Goal: Information Seeking & Learning: Find contact information

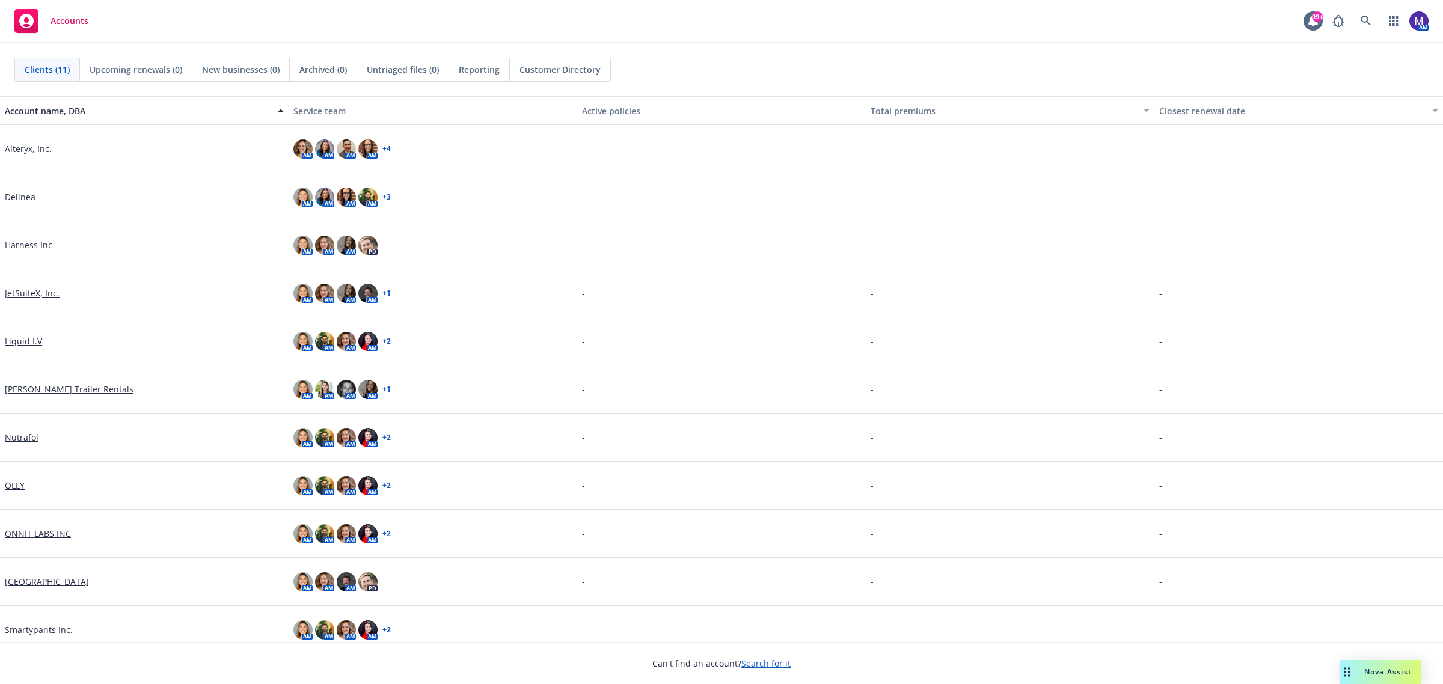
click at [19, 193] on link "Delinea" at bounding box center [20, 197] width 31 height 13
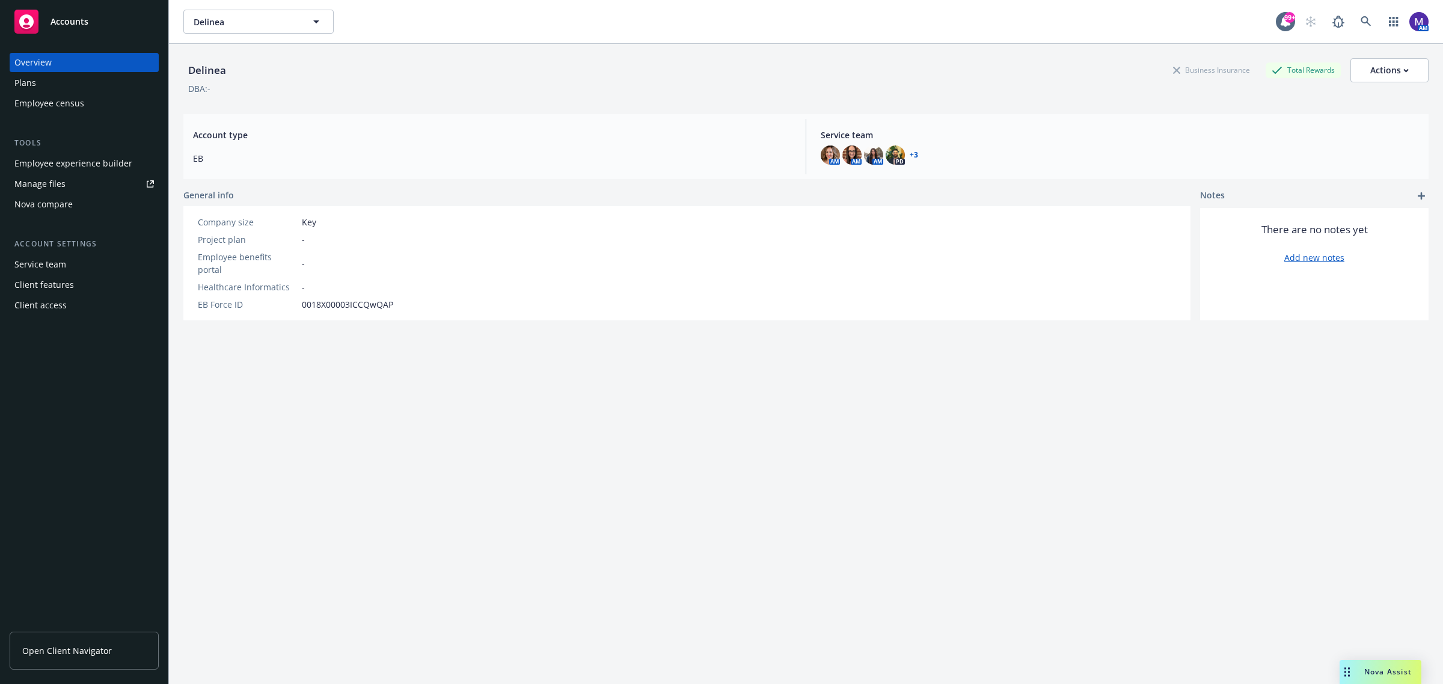
click at [61, 164] on div "Employee experience builder" at bounding box center [73, 163] width 118 height 19
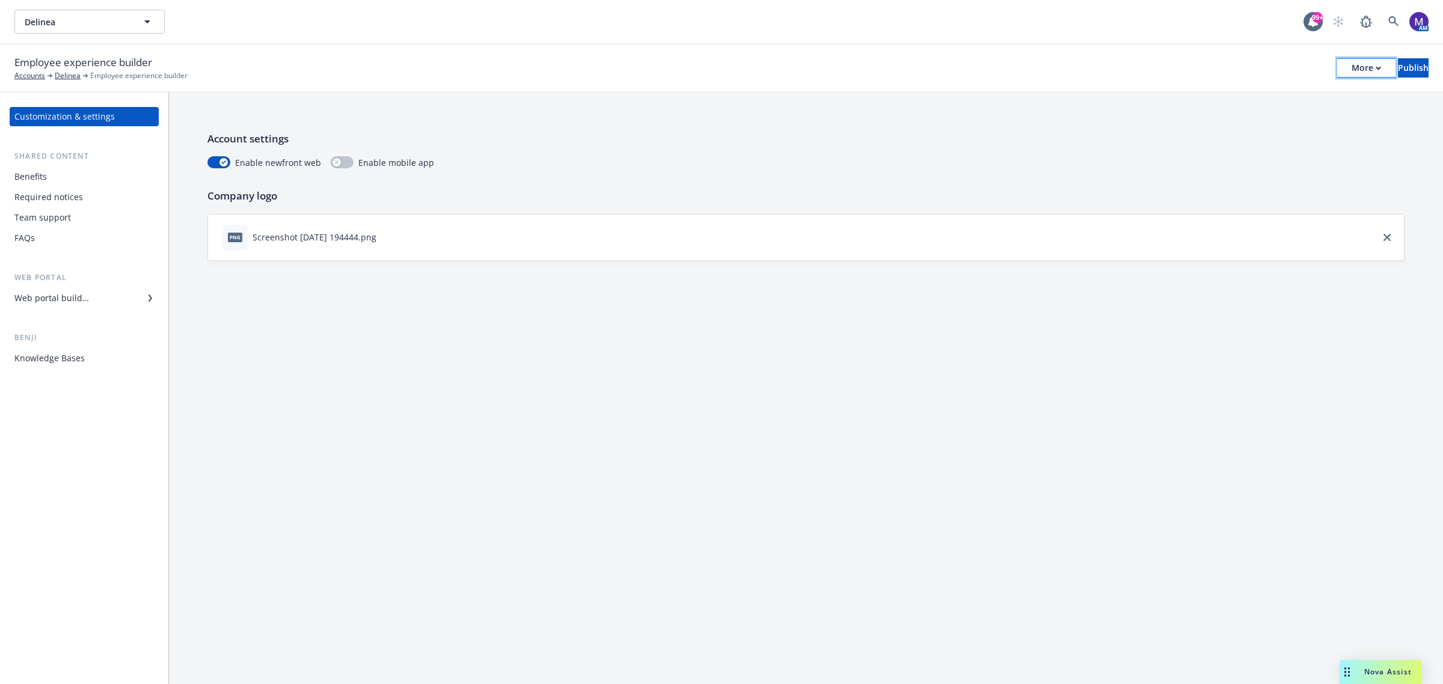
click at [1352, 62] on div "More" at bounding box center [1366, 68] width 29 height 18
drag, startPoint x: 1253, startPoint y: 117, endPoint x: 1242, endPoint y: 4, distance: 113.5
click at [1253, 118] on link "Copy portal link" at bounding box center [1267, 118] width 178 height 24
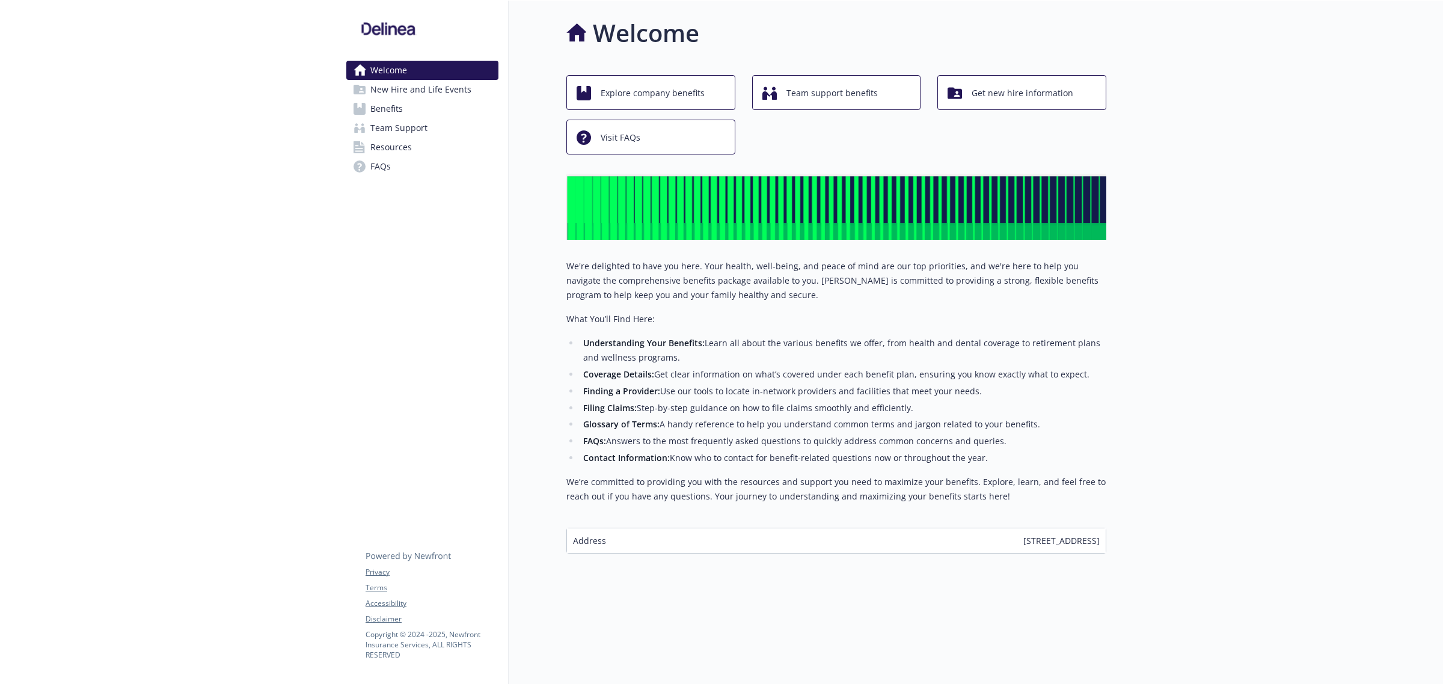
click at [407, 123] on span "Team Support" at bounding box center [398, 127] width 57 height 19
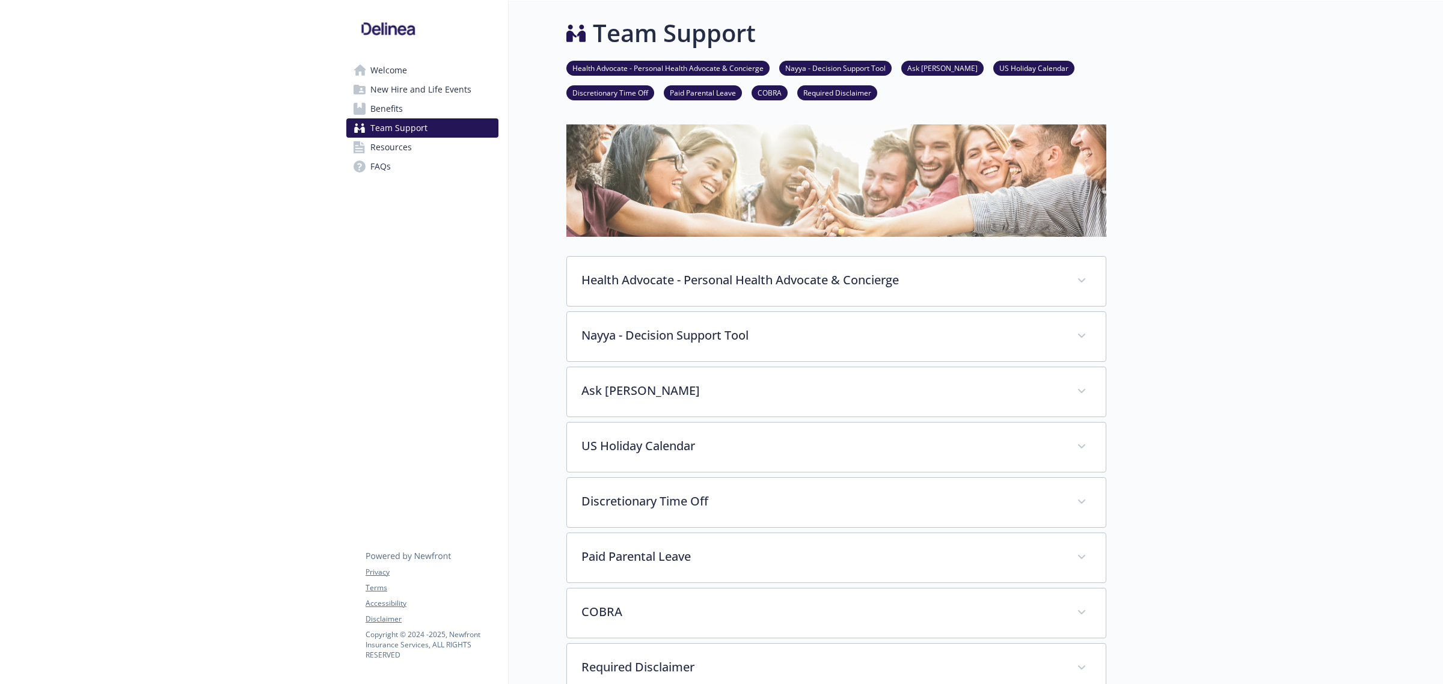
click at [400, 146] on span "Resources" at bounding box center [390, 147] width 41 height 19
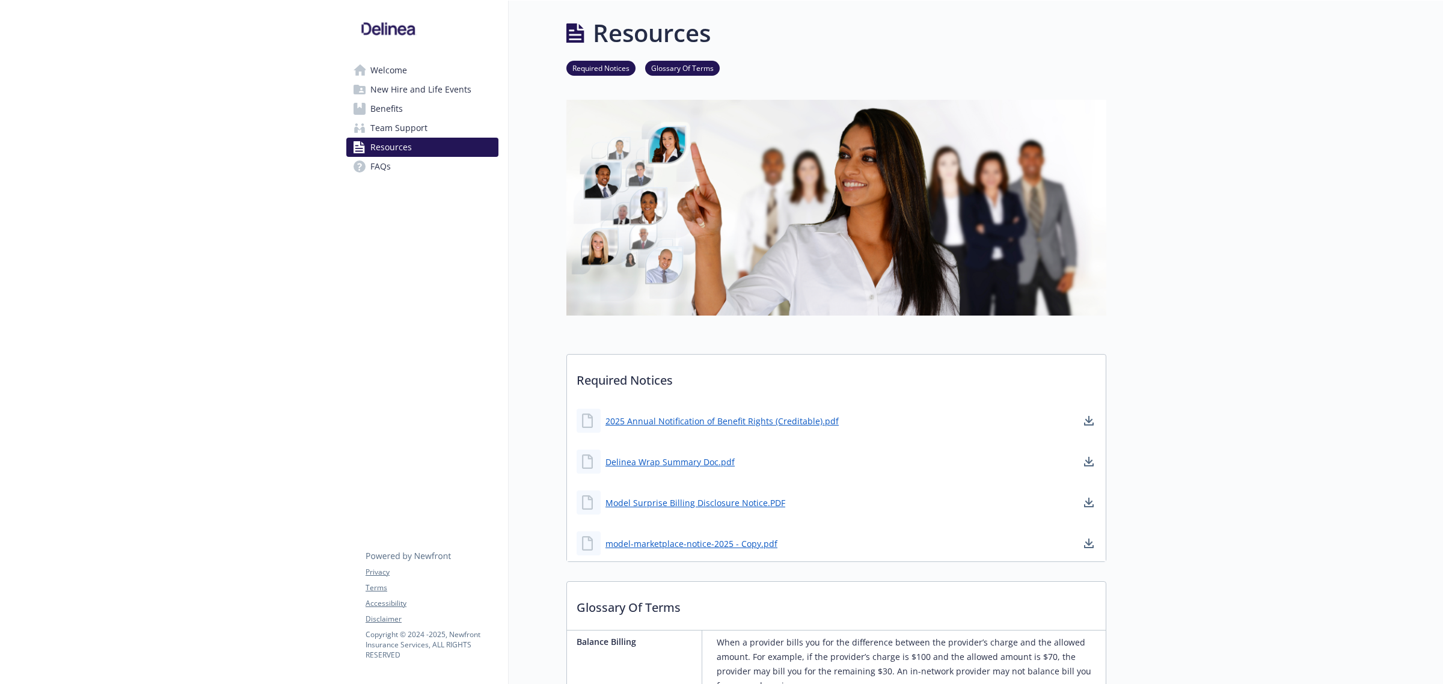
click at [402, 103] on span "Benefits" at bounding box center [386, 108] width 32 height 19
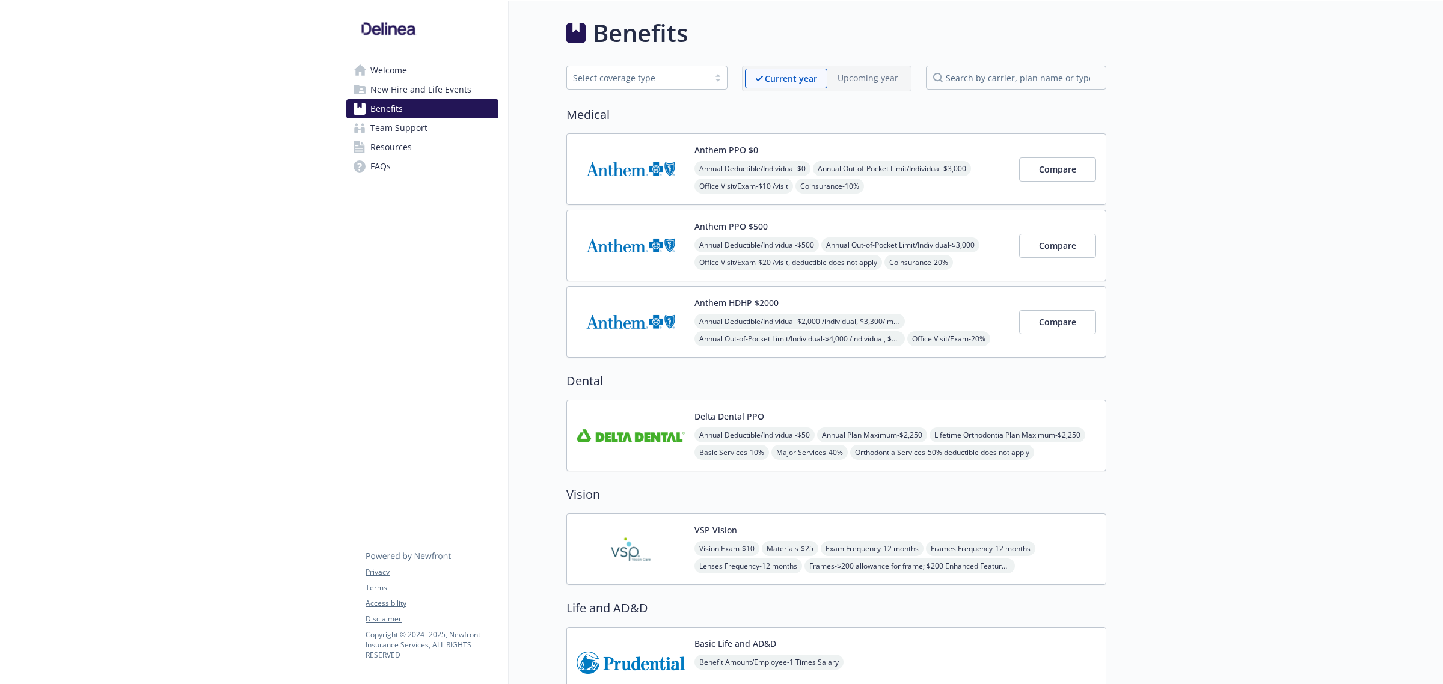
click at [405, 88] on span "New Hire and Life Events" at bounding box center [420, 89] width 101 height 19
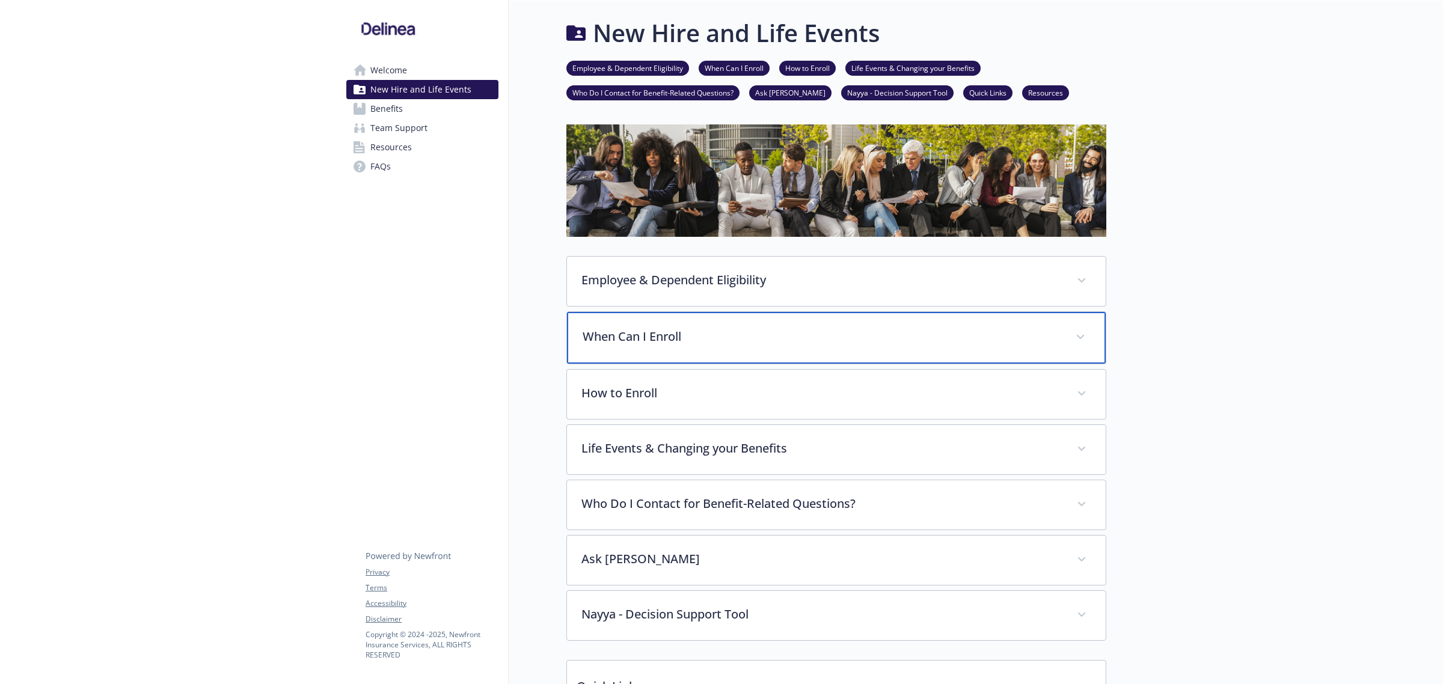
click at [676, 338] on p "When Can I Enroll" at bounding box center [822, 337] width 479 height 18
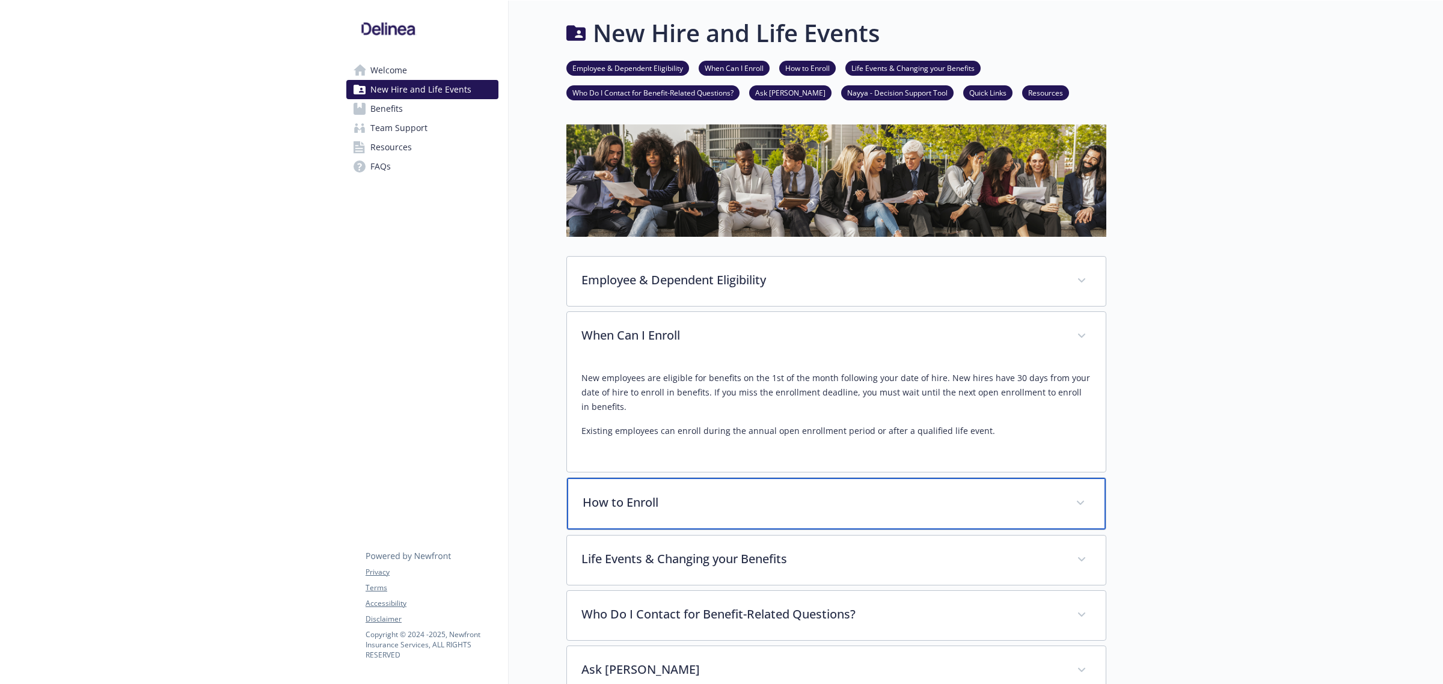
click at [659, 493] on div "How to Enroll" at bounding box center [836, 504] width 539 height 52
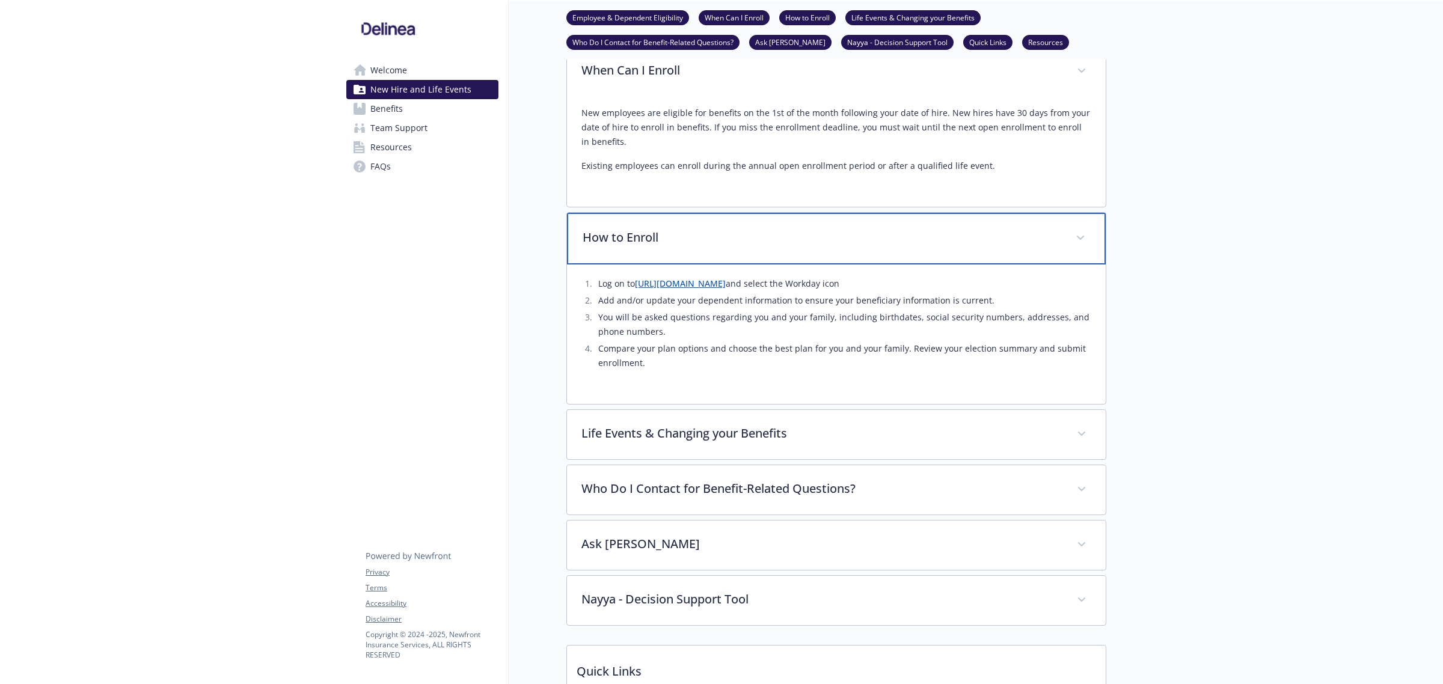
scroll to position [301, 0]
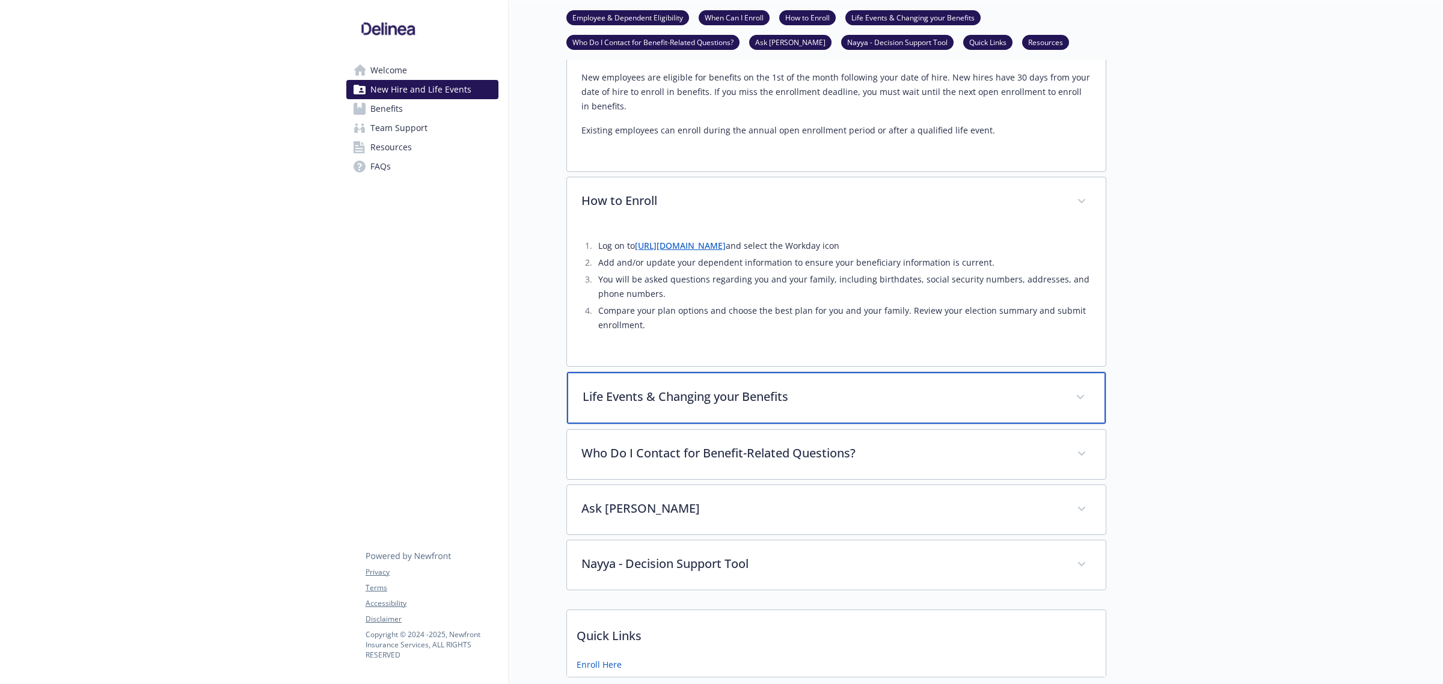
click at [666, 393] on p "Life Events & Changing your Benefits" at bounding box center [822, 397] width 479 height 18
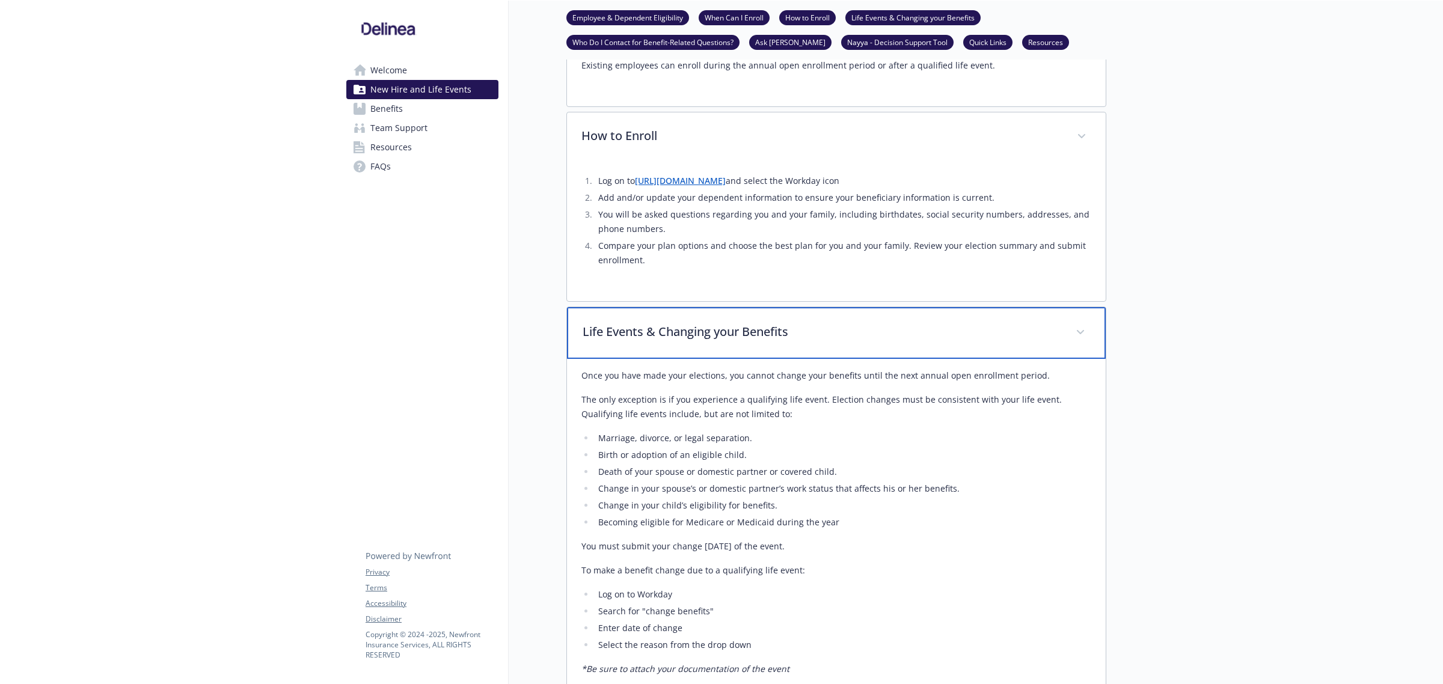
scroll to position [526, 0]
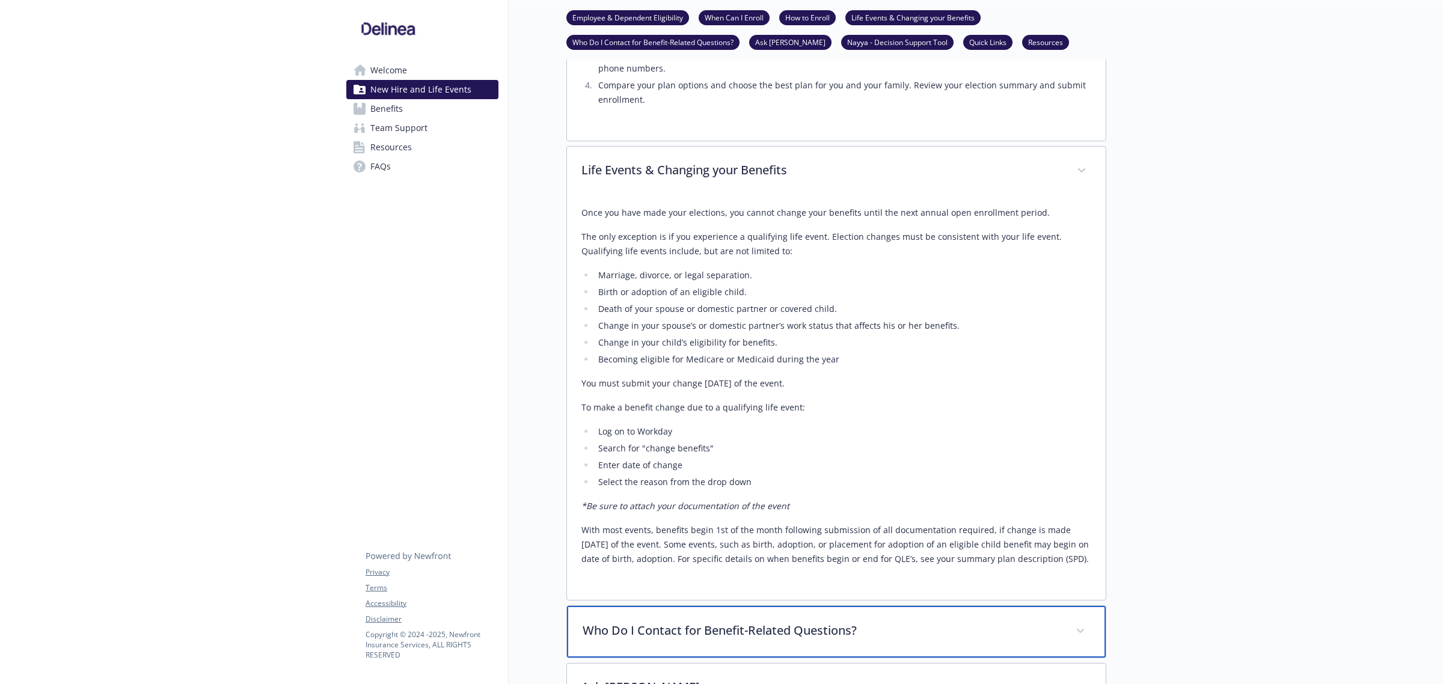
click at [731, 638] on p "Who Do I Contact for Benefit-Related Questions?" at bounding box center [822, 631] width 479 height 18
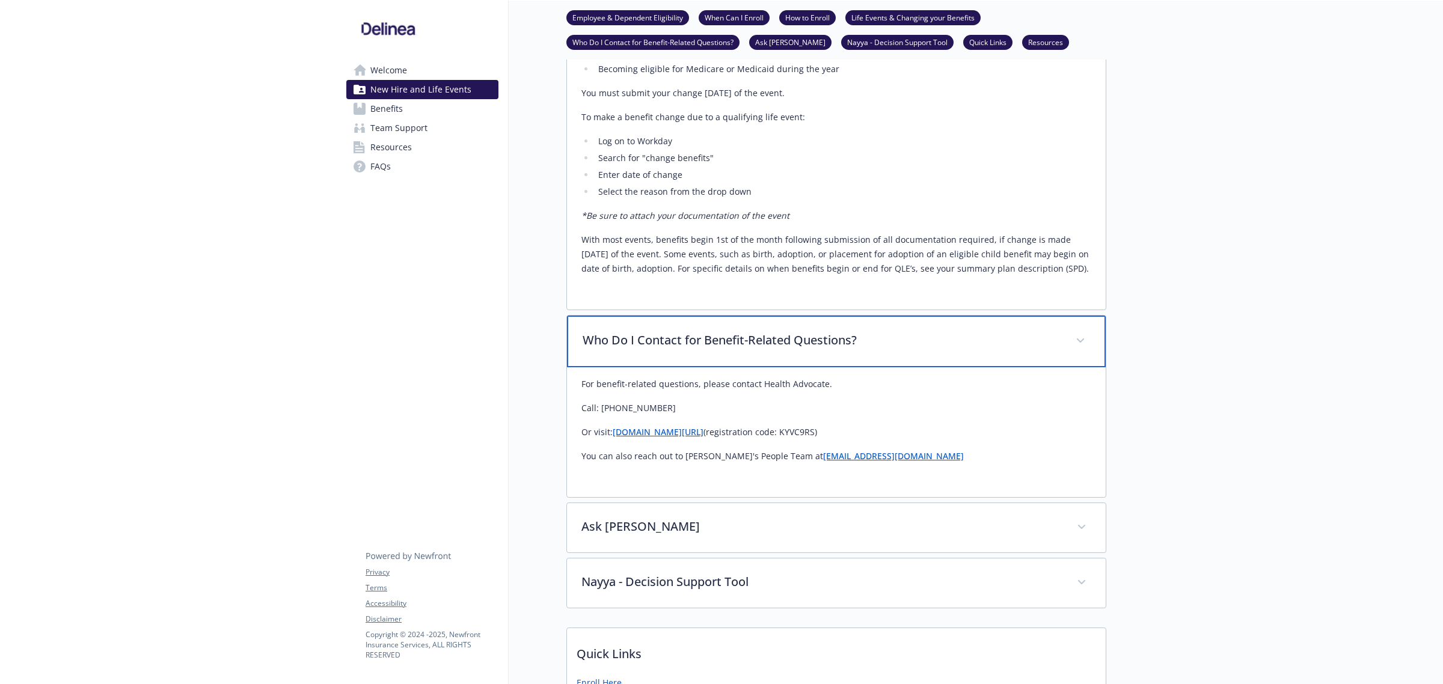
scroll to position [827, 0]
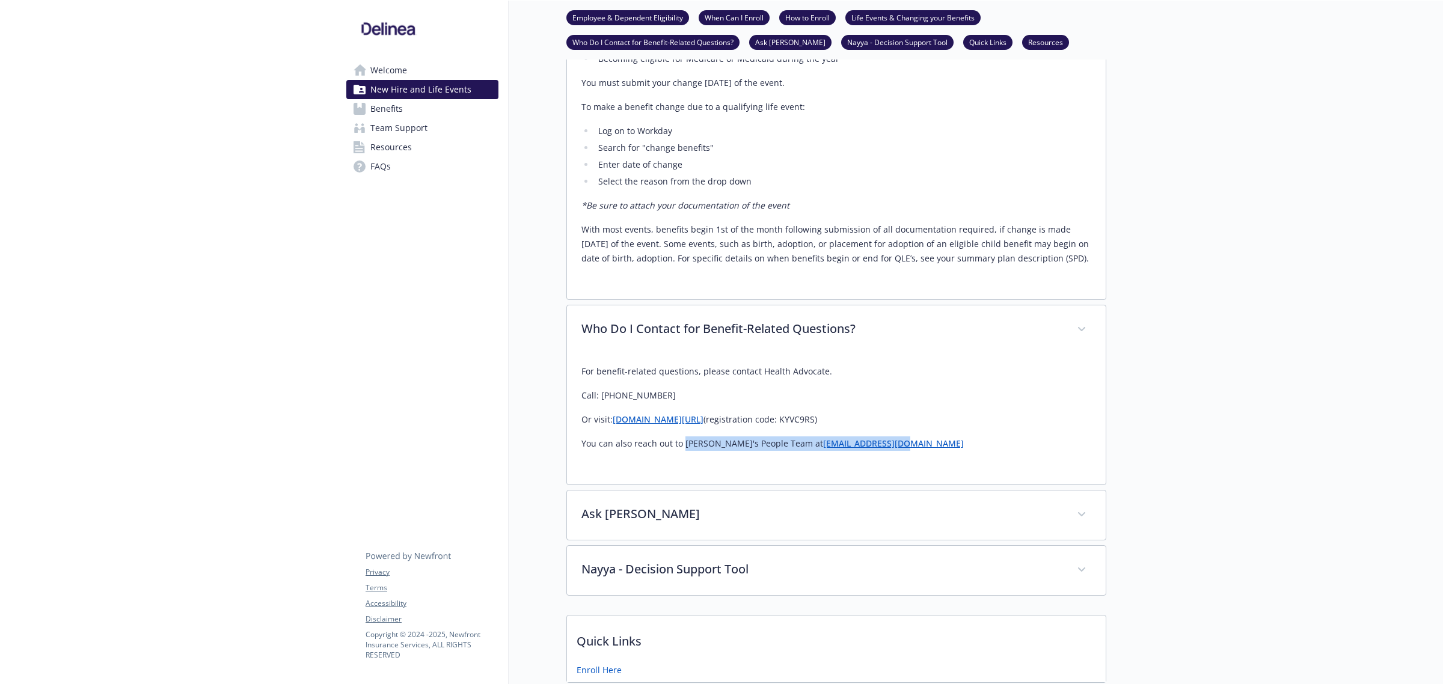
drag, startPoint x: 879, startPoint y: 446, endPoint x: 684, endPoint y: 465, distance: 195.2
click at [684, 465] on div "For benefit-related questions, please contact Health Advocate. Call: 866-799-27…" at bounding box center [836, 412] width 510 height 115
copy p "Delinea's People Team at People@delinea.com"
